Goal: Task Accomplishment & Management: Complete application form

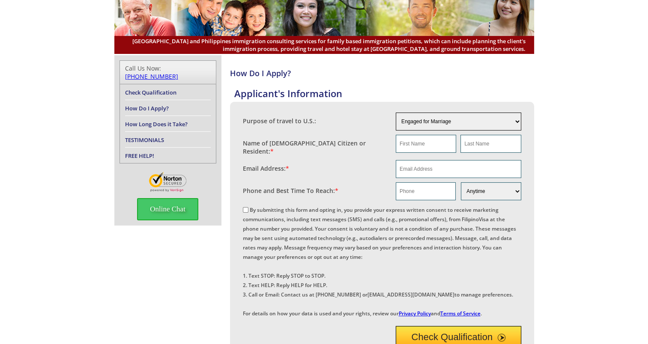
click at [490, 121] on select "Engaged for Marriage Already Married to [DEMOGRAPHIC_DATA] Citizen / Resident F…" at bounding box center [458, 122] width 125 height 18
click at [396, 113] on select "Engaged for Marriage Already Married to [DEMOGRAPHIC_DATA] Citizen / Resident F…" at bounding box center [458, 122] width 125 height 18
click at [462, 124] on select "Engaged for Marriage Already Married to [DEMOGRAPHIC_DATA] Citizen / Resident F…" at bounding box center [458, 122] width 125 height 18
select select "3"
click at [396, 113] on select "Engaged for Marriage Already Married to [DEMOGRAPHIC_DATA] Citizen / Resident F…" at bounding box center [458, 122] width 125 height 18
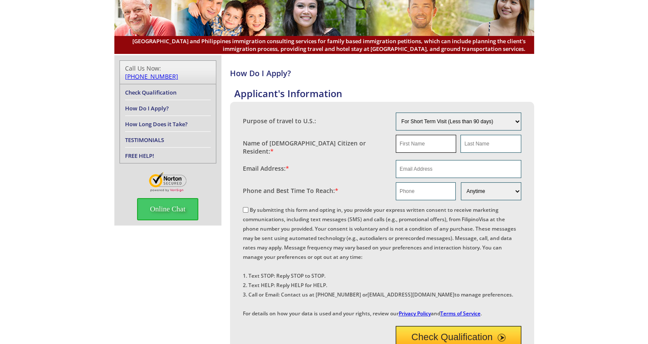
click at [431, 142] on input "text" at bounding box center [426, 144] width 60 height 18
click at [360, 144] on div "Name of [DEMOGRAPHIC_DATA] Citizen or Resident: *" at bounding box center [319, 145] width 153 height 21
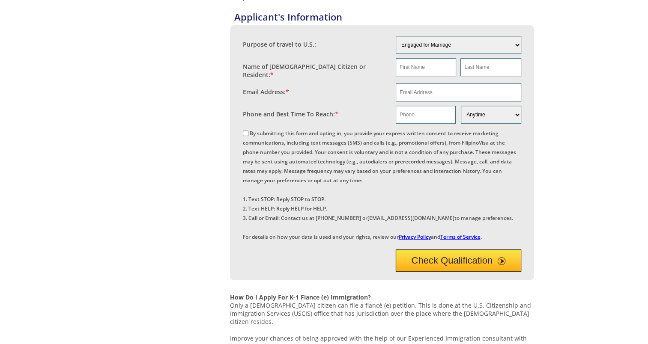
scroll to position [898, 0]
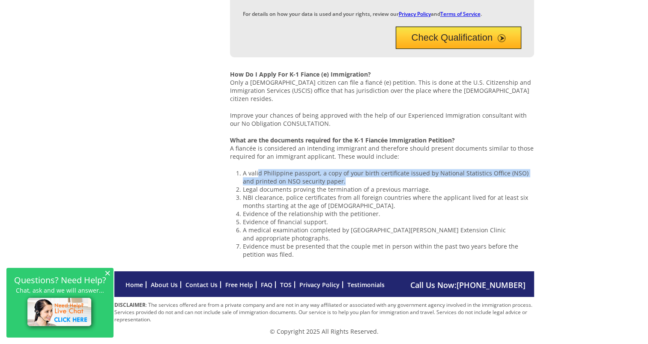
drag, startPoint x: 352, startPoint y: 177, endPoint x: 257, endPoint y: 176, distance: 95.5
click at [257, 176] on li "A valid Philippine passport, a copy of your birth certificate issued by Nationa…" at bounding box center [388, 177] width 291 height 16
